Goal: Check status: Check status

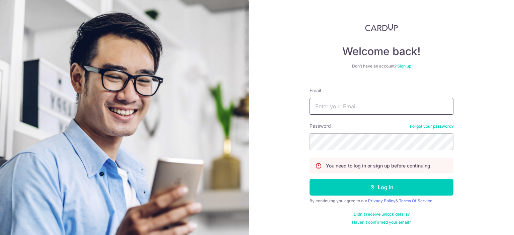
drag, startPoint x: 337, startPoint y: 102, endPoint x: 335, endPoint y: 106, distance: 3.9
click at [337, 102] on input "Email" at bounding box center [382, 106] width 144 height 17
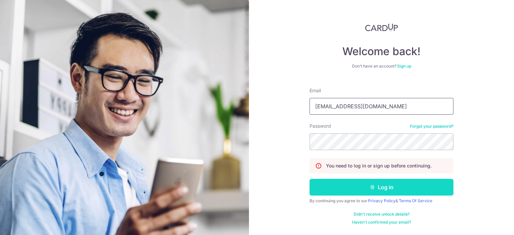
type input "[EMAIL_ADDRESS][DOMAIN_NAME]"
click at [361, 185] on button "Log in" at bounding box center [382, 187] width 144 height 17
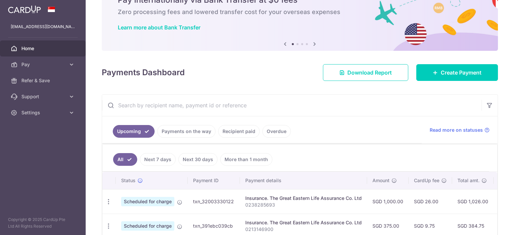
scroll to position [45, 0]
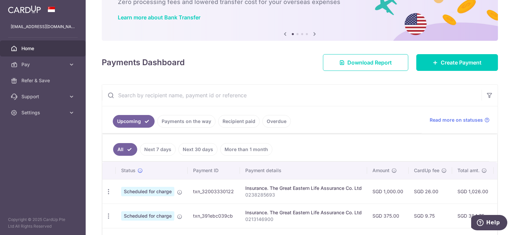
click at [239, 126] on link "Recipient paid" at bounding box center [239, 121] width 42 height 13
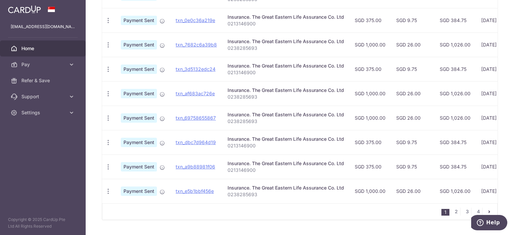
scroll to position [252, 0]
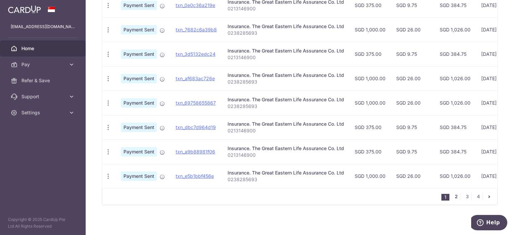
click at [457, 196] on link "2" at bounding box center [456, 197] width 8 height 8
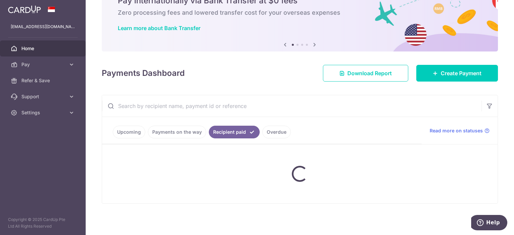
scroll to position [33, 0]
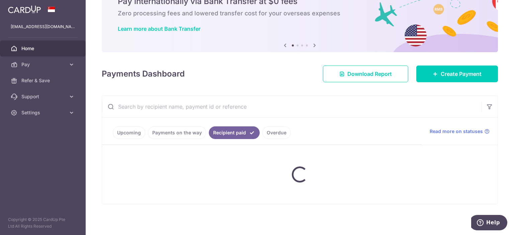
click at [127, 135] on link "Upcoming" at bounding box center [129, 133] width 32 height 13
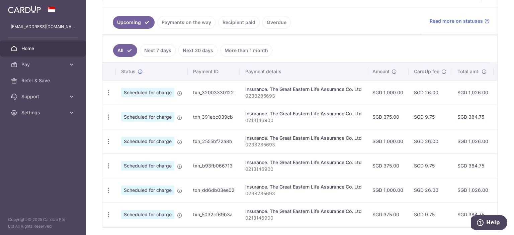
scroll to position [122, 0]
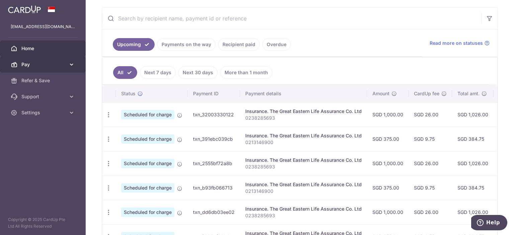
click at [33, 69] on link "Pay" at bounding box center [43, 65] width 86 height 16
